Goal: Information Seeking & Learning: Check status

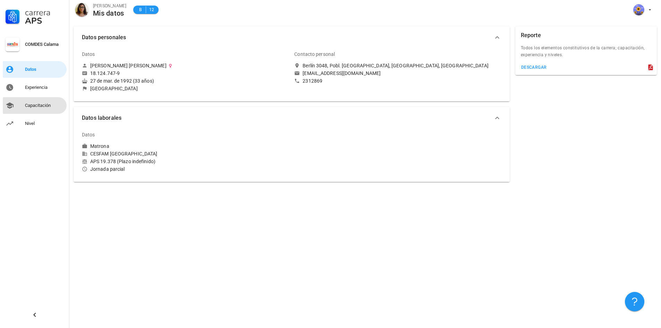
click at [30, 102] on div "Capacitación" at bounding box center [44, 105] width 39 height 11
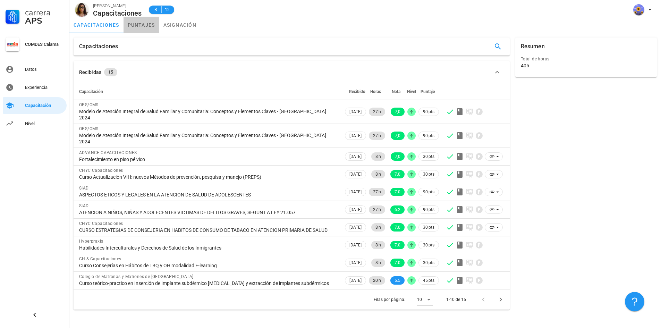
click at [140, 25] on link "puntajes" at bounding box center [142, 25] width 36 height 17
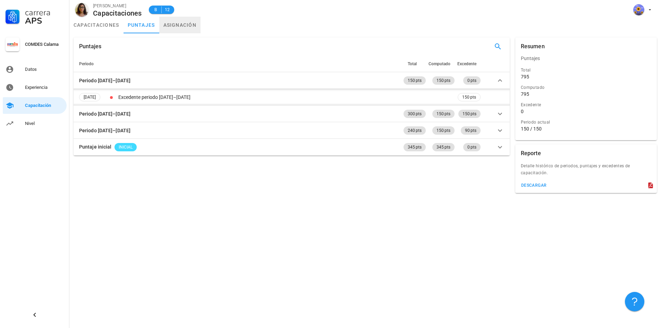
click at [184, 28] on link "asignación" at bounding box center [180, 25] width 42 height 17
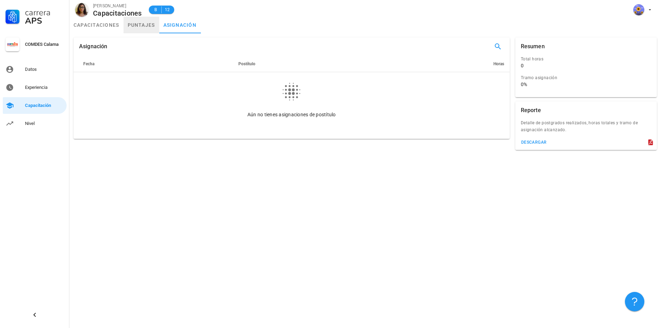
click at [126, 27] on link "puntajes" at bounding box center [142, 25] width 36 height 17
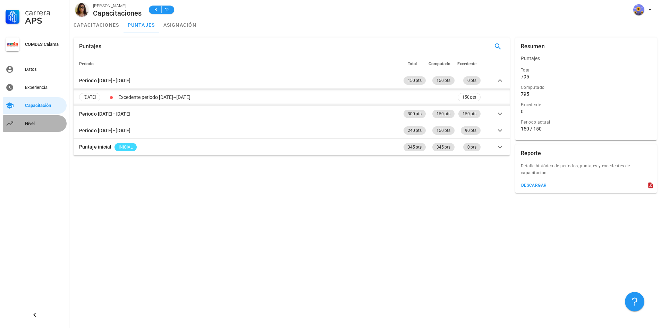
click at [27, 127] on div "Nivel" at bounding box center [44, 123] width 39 height 11
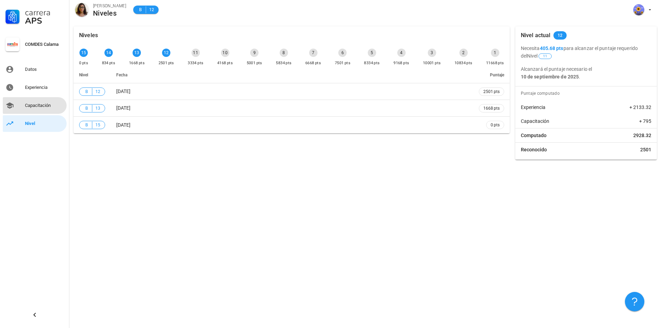
click at [50, 103] on div "Capacitación" at bounding box center [44, 106] width 39 height 6
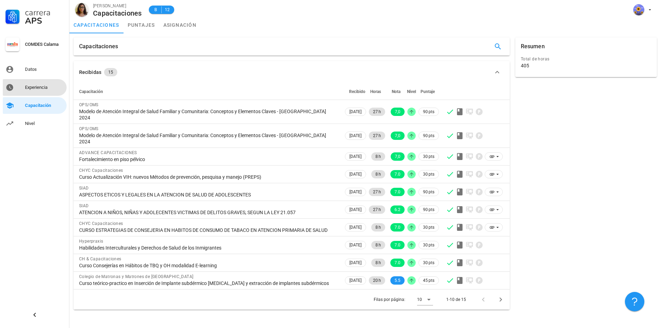
click at [48, 90] on div "Experiencia" at bounding box center [44, 87] width 39 height 11
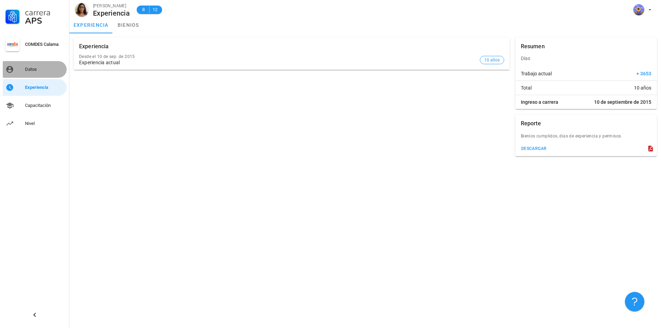
click at [36, 73] on div "Datos" at bounding box center [44, 69] width 39 height 11
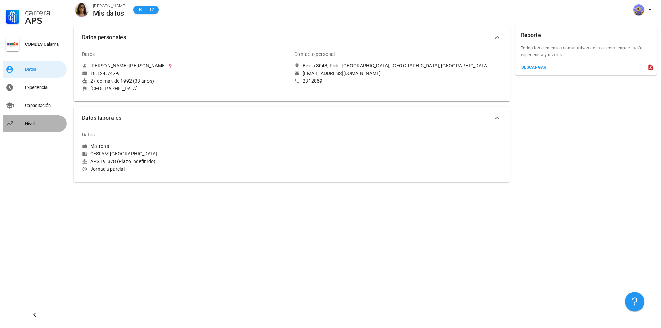
click at [36, 122] on div "Nivel" at bounding box center [44, 124] width 39 height 6
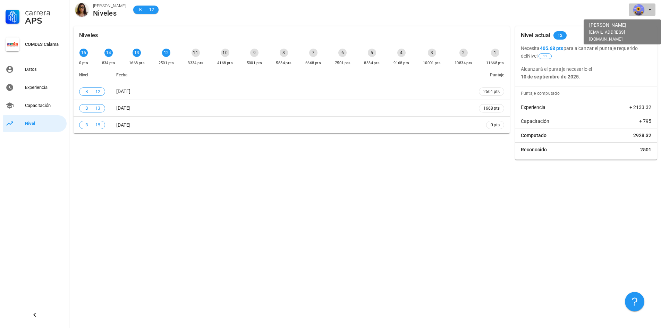
click at [651, 10] on icon "button" at bounding box center [650, 10] width 6 height 6
click at [578, 223] on div "Niveles 15 0 pts 14 834 pts 13 1668 pts 12 2501 pts 11 3334 pts 10 4168 pts 9 5…" at bounding box center [365, 175] width 592 height 306
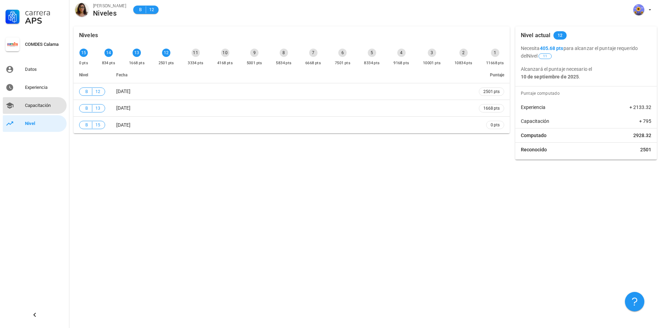
click at [47, 102] on div "Capacitación" at bounding box center [44, 105] width 39 height 11
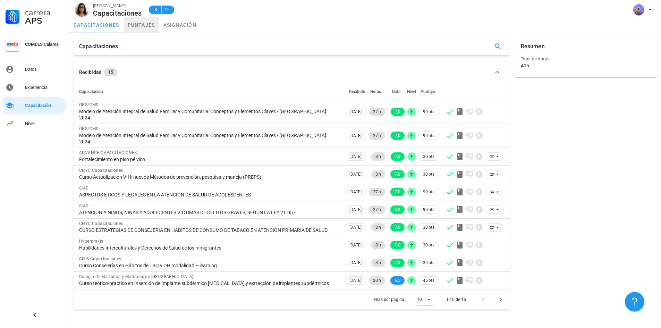
click at [154, 29] on link "puntajes" at bounding box center [142, 25] width 36 height 17
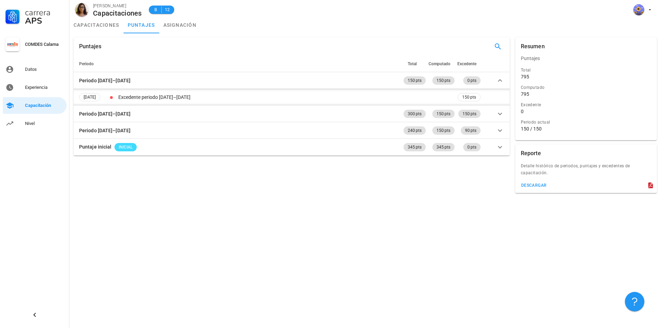
click at [182, 200] on div "Puntajes Periodo Total Computado Excedente Periodo [DATE]–[DATE] 150 pts 150 pt…" at bounding box center [365, 180] width 592 height 295
